Goal: Transaction & Acquisition: Purchase product/service

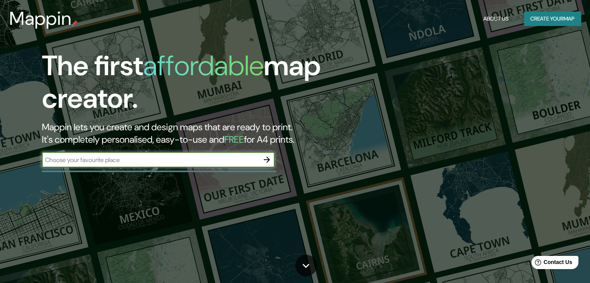
click at [148, 158] on input "text" at bounding box center [150, 160] width 217 height 9
click at [148, 160] on input "text" at bounding box center [150, 160] width 217 height 9
type input "huasca"
click at [268, 159] on icon "button" at bounding box center [267, 160] width 6 height 6
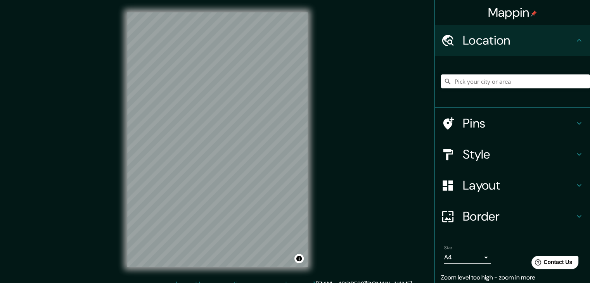
click at [476, 74] on div at bounding box center [515, 81] width 149 height 39
click at [476, 83] on input "Pick your city or area" at bounding box center [515, 81] width 149 height 14
click at [490, 125] on h4 "Pins" at bounding box center [519, 124] width 112 height 16
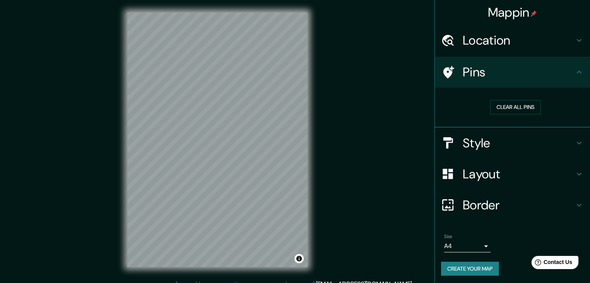
click at [520, 76] on h4 "Pins" at bounding box center [519, 72] width 112 height 16
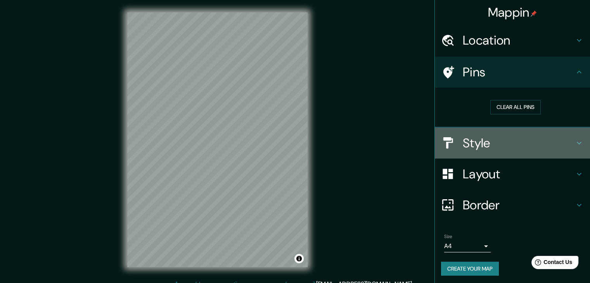
click at [505, 138] on h4 "Style" at bounding box center [519, 143] width 112 height 16
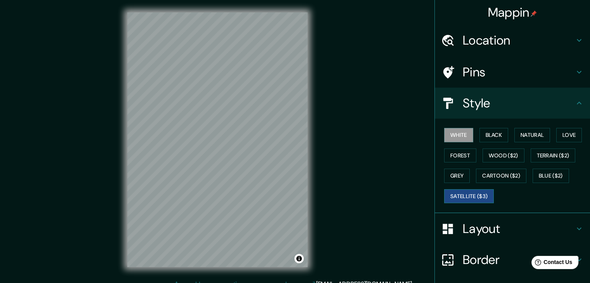
click at [469, 194] on button "Satellite ($3)" at bounding box center [469, 196] width 50 height 14
click at [490, 36] on h4 "Location" at bounding box center [519, 41] width 112 height 16
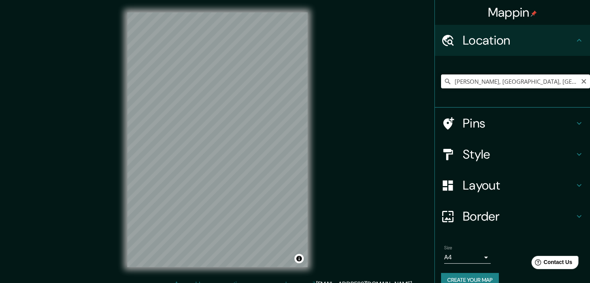
click at [569, 84] on input "[PERSON_NAME], [GEOGRAPHIC_DATA], [GEOGRAPHIC_DATA]" at bounding box center [515, 81] width 149 height 14
click at [553, 80] on input "[PERSON_NAME], [GEOGRAPHIC_DATA], [GEOGRAPHIC_DATA]" at bounding box center [515, 81] width 149 height 14
click at [552, 80] on input "[PERSON_NAME], [GEOGRAPHIC_DATA], [GEOGRAPHIC_DATA]" at bounding box center [515, 81] width 149 height 14
click at [504, 87] on input "[PERSON_NAME], [GEOGRAPHIC_DATA], [GEOGRAPHIC_DATA]" at bounding box center [515, 81] width 149 height 14
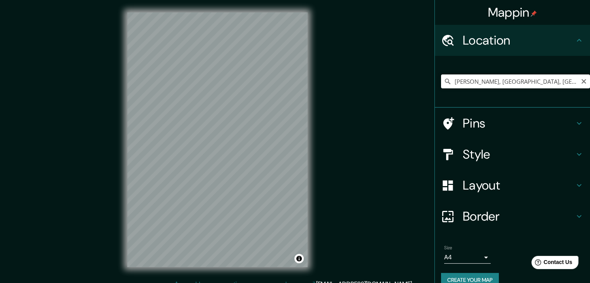
click at [504, 86] on input "[PERSON_NAME], [GEOGRAPHIC_DATA], [GEOGRAPHIC_DATA]" at bounding box center [515, 81] width 149 height 14
paste input "20.203893525980618, -98.57521181939296"
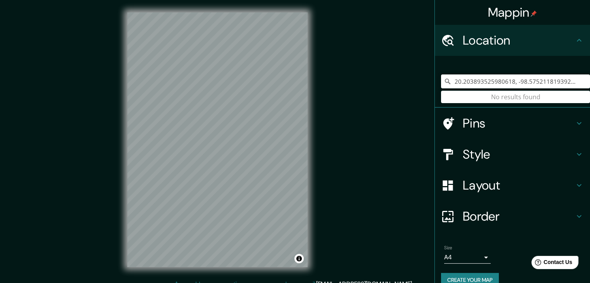
click at [562, 81] on input "20.203893525980618, -98.57521181939296" at bounding box center [515, 81] width 149 height 14
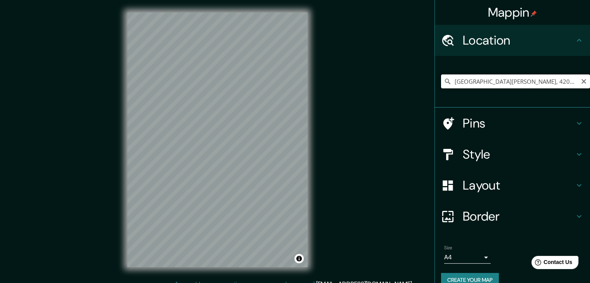
click at [536, 83] on input "[GEOGRAPHIC_DATA][PERSON_NAME], 42083 [GEOGRAPHIC_DATA], [GEOGRAPHIC_DATA], [GE…" at bounding box center [515, 81] width 149 height 14
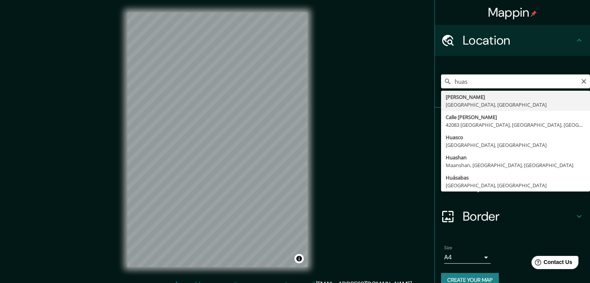
type input "[PERSON_NAME], [GEOGRAPHIC_DATA], [GEOGRAPHIC_DATA]"
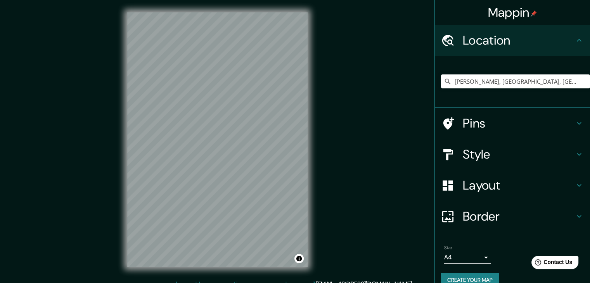
click at [487, 132] on div "Pins" at bounding box center [512, 123] width 155 height 31
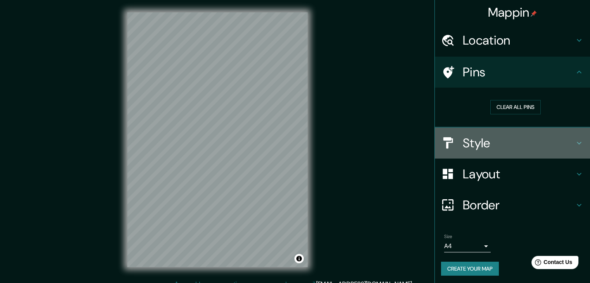
click at [488, 148] on h4 "Style" at bounding box center [519, 143] width 112 height 16
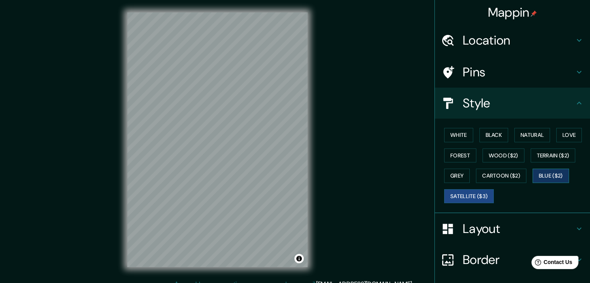
click at [543, 176] on button "Blue ($2)" at bounding box center [551, 176] width 36 height 14
click at [509, 174] on button "Cartoon ($2)" at bounding box center [501, 176] width 50 height 14
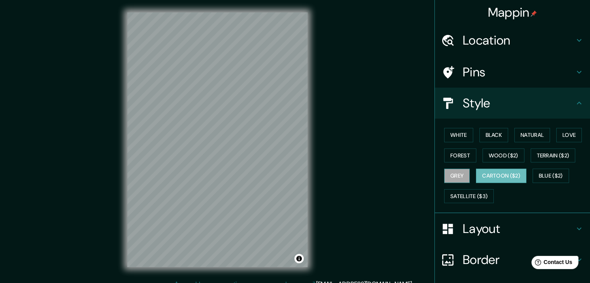
click at [448, 173] on button "Grey" at bounding box center [457, 176] width 26 height 14
click at [498, 236] on div "Layout" at bounding box center [512, 228] width 155 height 31
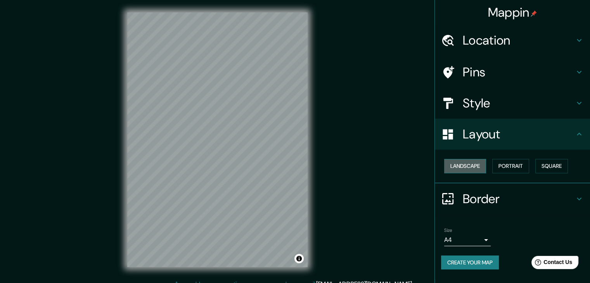
click at [472, 168] on button "Landscape" at bounding box center [465, 166] width 42 height 14
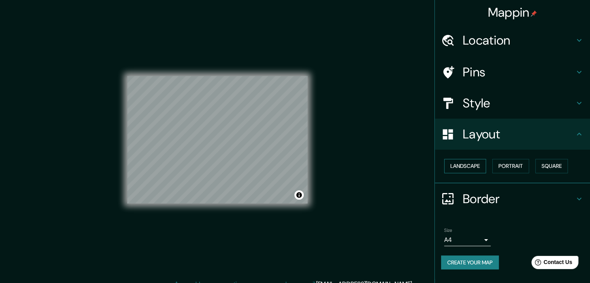
click at [472, 168] on button "Landscape" at bounding box center [465, 166] width 42 height 14
click at [523, 166] on button "Portrait" at bounding box center [510, 166] width 37 height 14
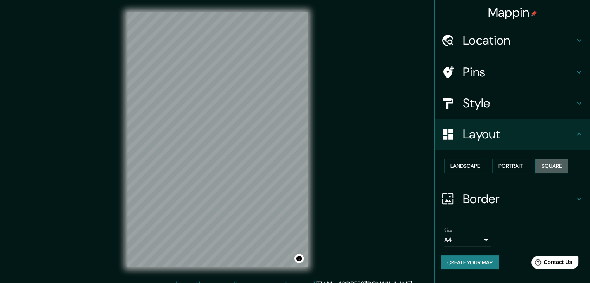
click at [541, 166] on button "Square" at bounding box center [551, 166] width 33 height 14
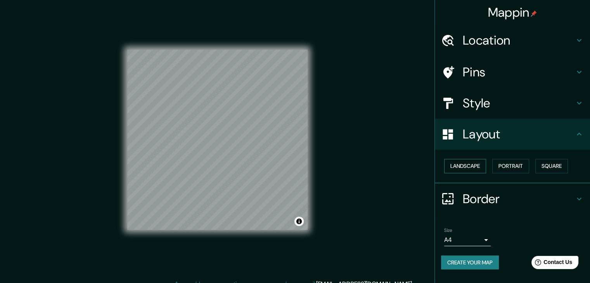
click at [476, 167] on button "Landscape" at bounding box center [465, 166] width 42 height 14
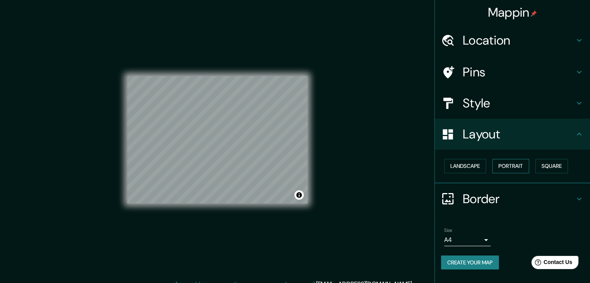
click at [518, 166] on button "Portrait" at bounding box center [510, 166] width 37 height 14
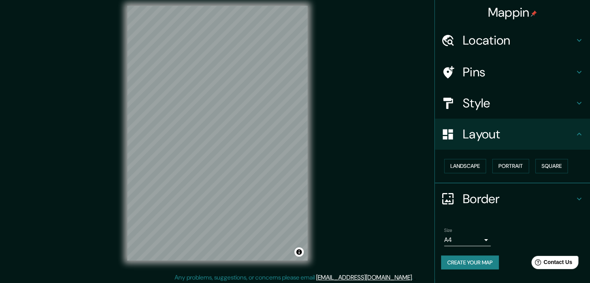
scroll to position [9, 0]
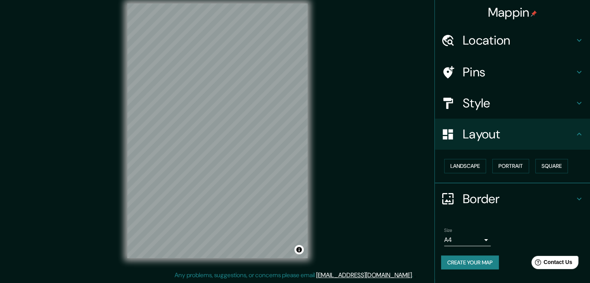
click at [478, 238] on body "Mappin Location [GEOGRAPHIC_DATA][PERSON_NAME], [GEOGRAPHIC_DATA], [GEOGRAPHIC_…" at bounding box center [295, 132] width 590 height 283
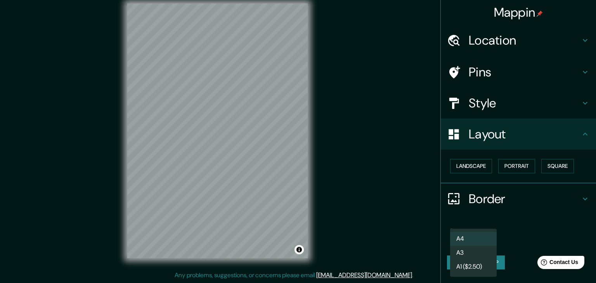
click at [478, 238] on li "A4" at bounding box center [473, 239] width 47 height 14
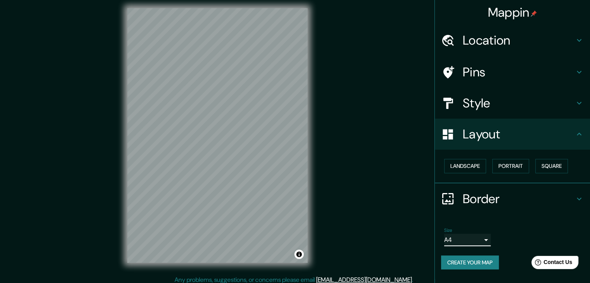
scroll to position [0, 0]
